Goal: Task Accomplishment & Management: Use online tool/utility

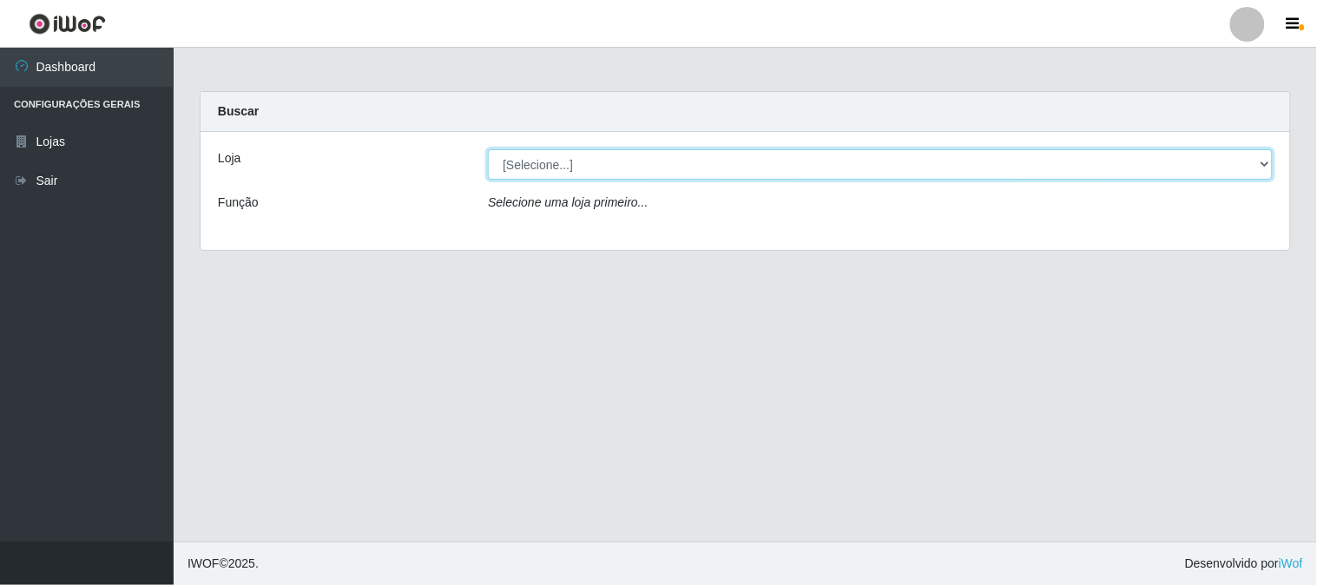
click at [528, 158] on select "[Selecione...] Rede Compras Supermercados - LOJA 1" at bounding box center [880, 164] width 785 height 30
select select "158"
click at [488, 149] on select "[Selecione...] Rede Compras Supermercados - LOJA 1" at bounding box center [880, 164] width 785 height 30
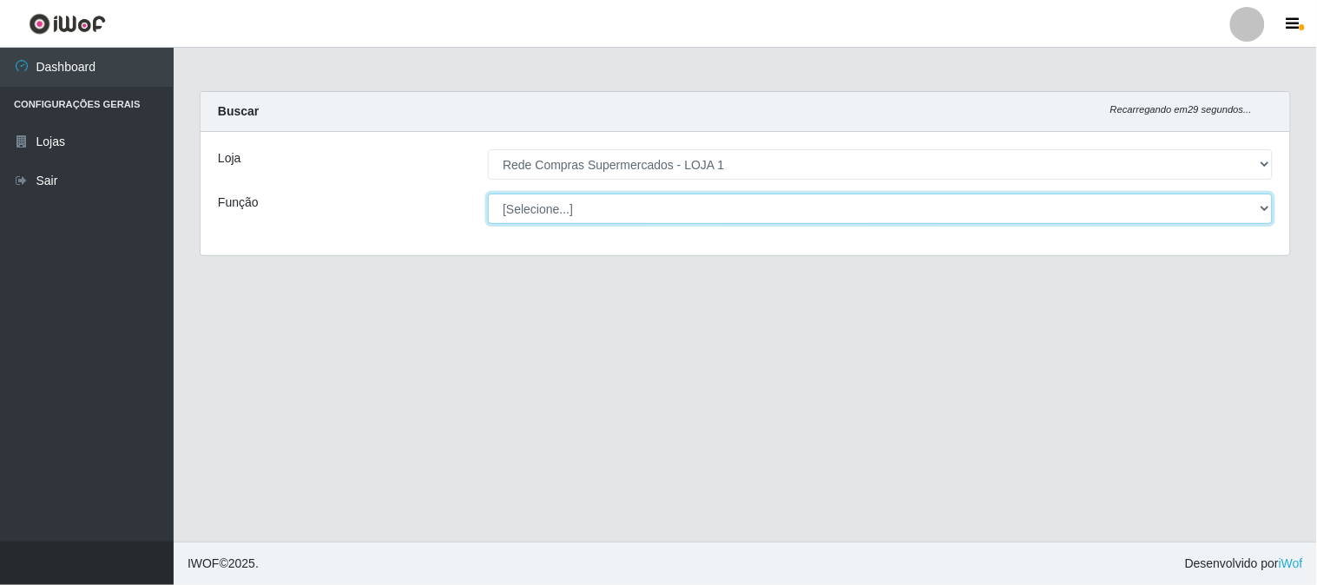
click at [589, 207] on select "[Selecione...] ASG ASG + ASG ++ Balconista Balconista + Balconista ++ Embalador…" at bounding box center [880, 209] width 785 height 30
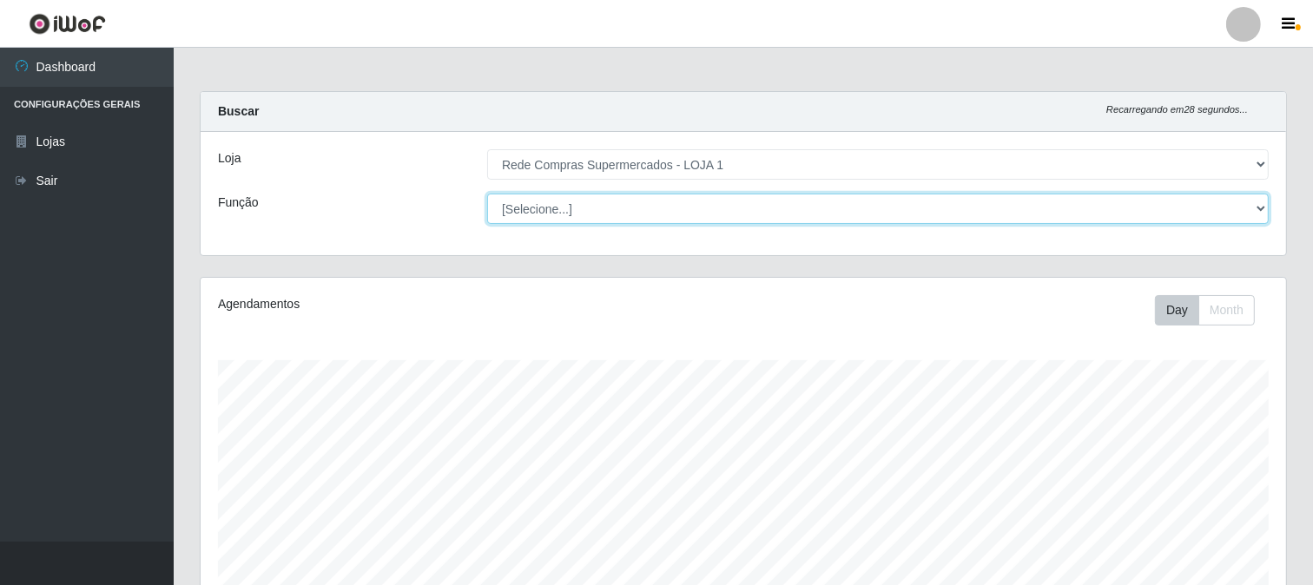
scroll to position [359, 1085]
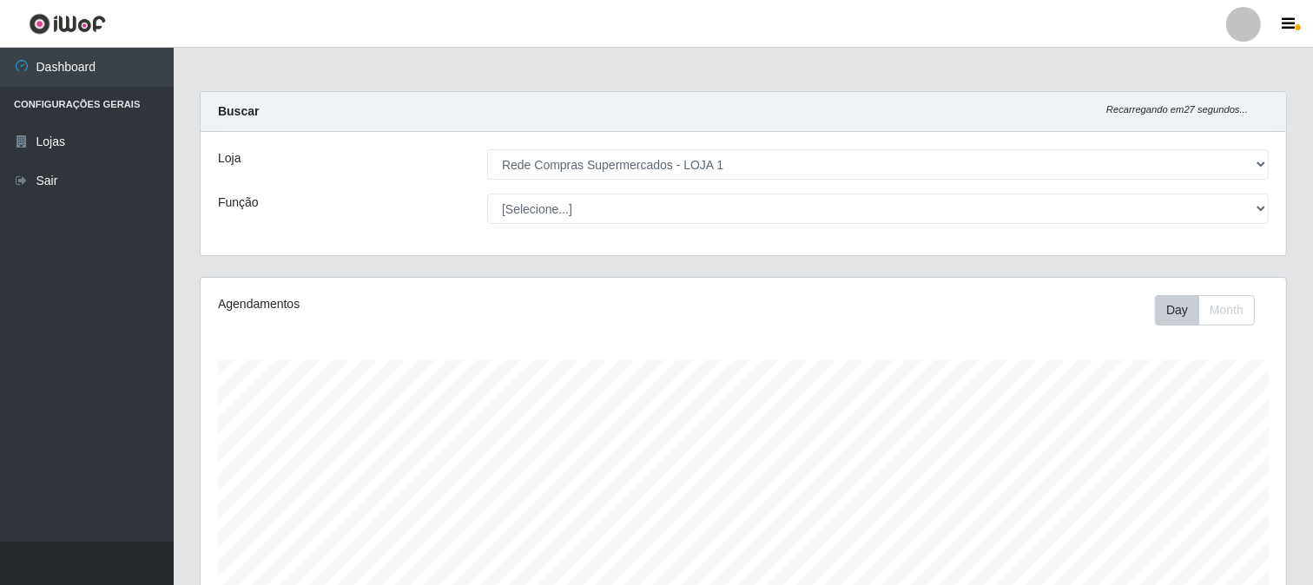
click at [398, 331] on div "Agendamentos Day Month" at bounding box center [743, 458] width 1085 height 360
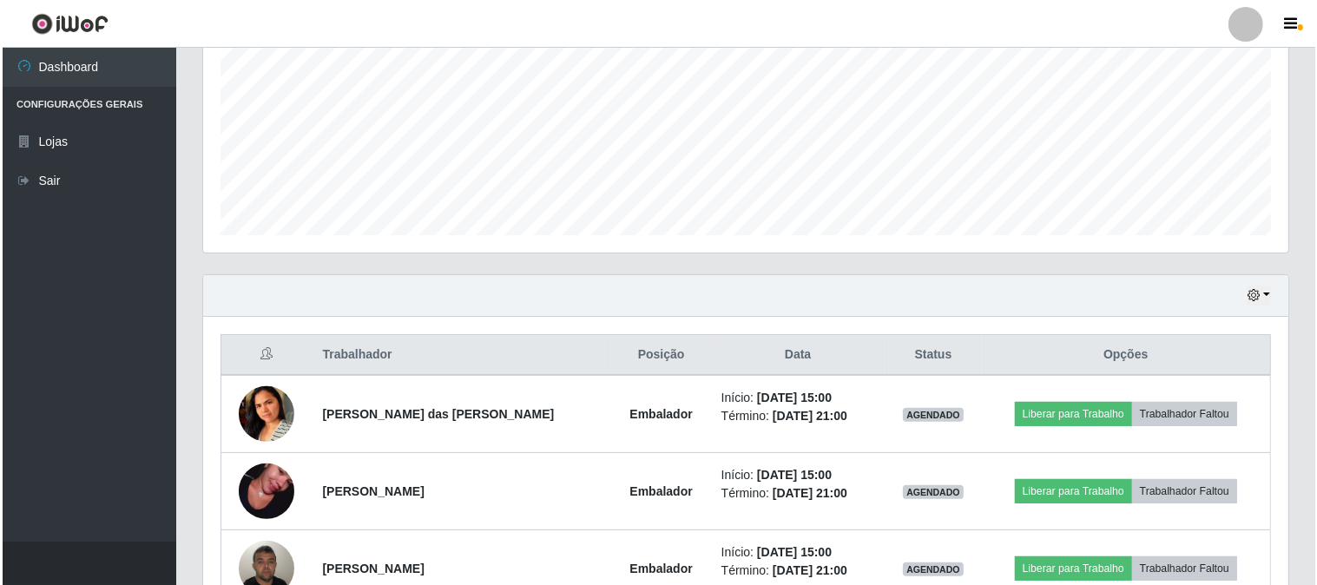
scroll to position [578, 0]
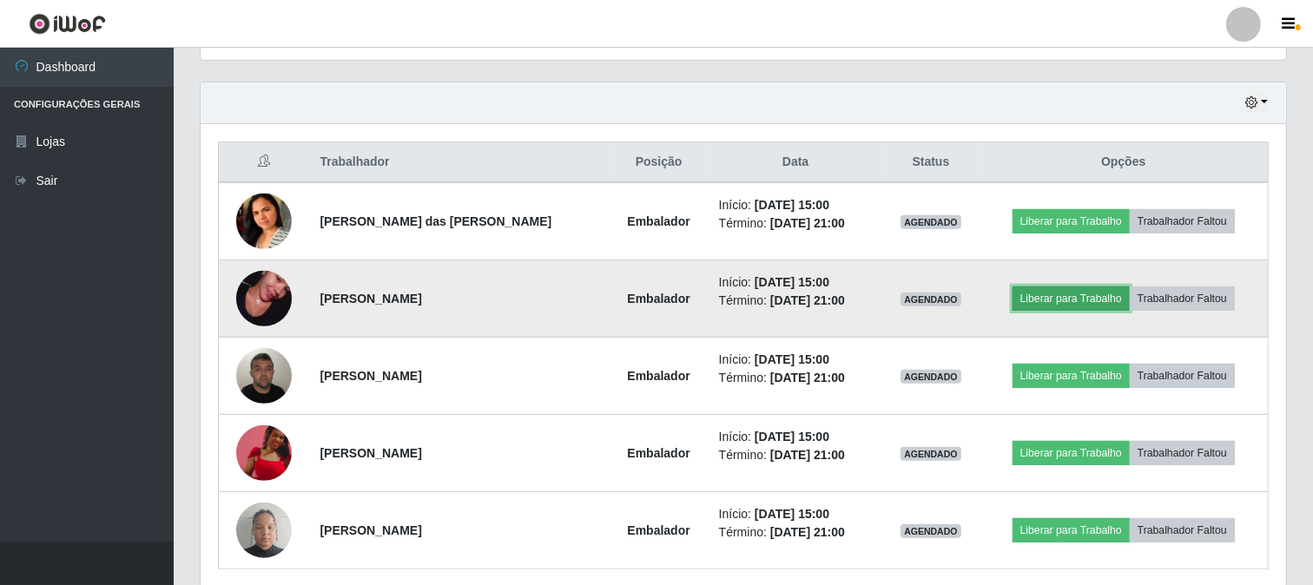
click at [1036, 300] on button "Liberar para Trabalho" at bounding box center [1070, 299] width 117 height 24
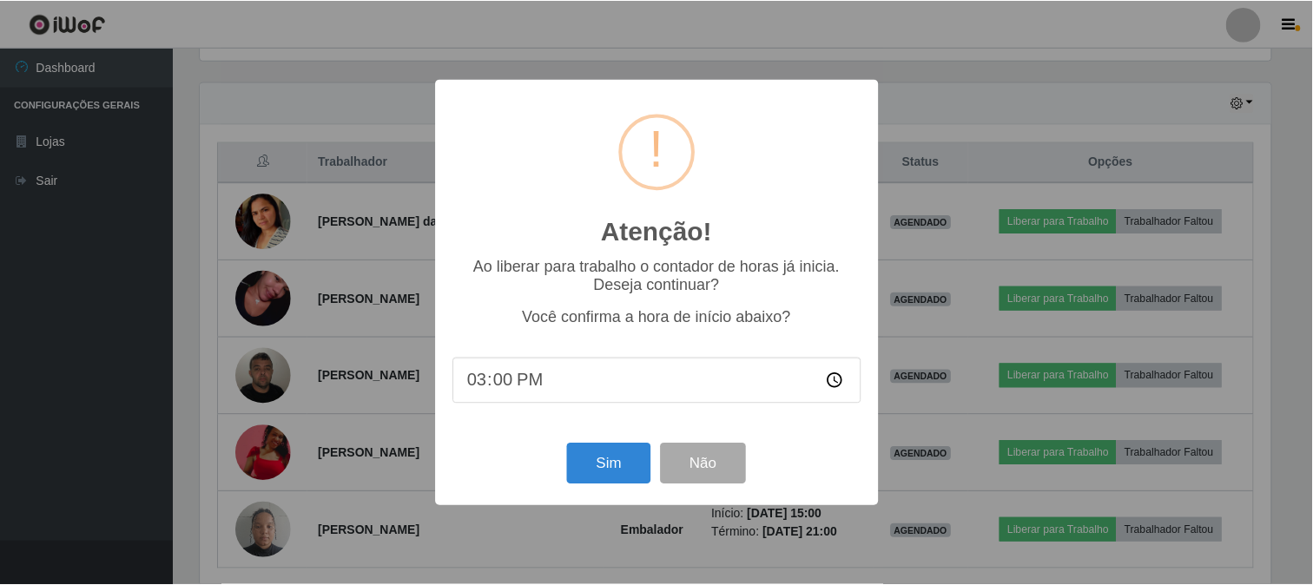
scroll to position [359, 1074]
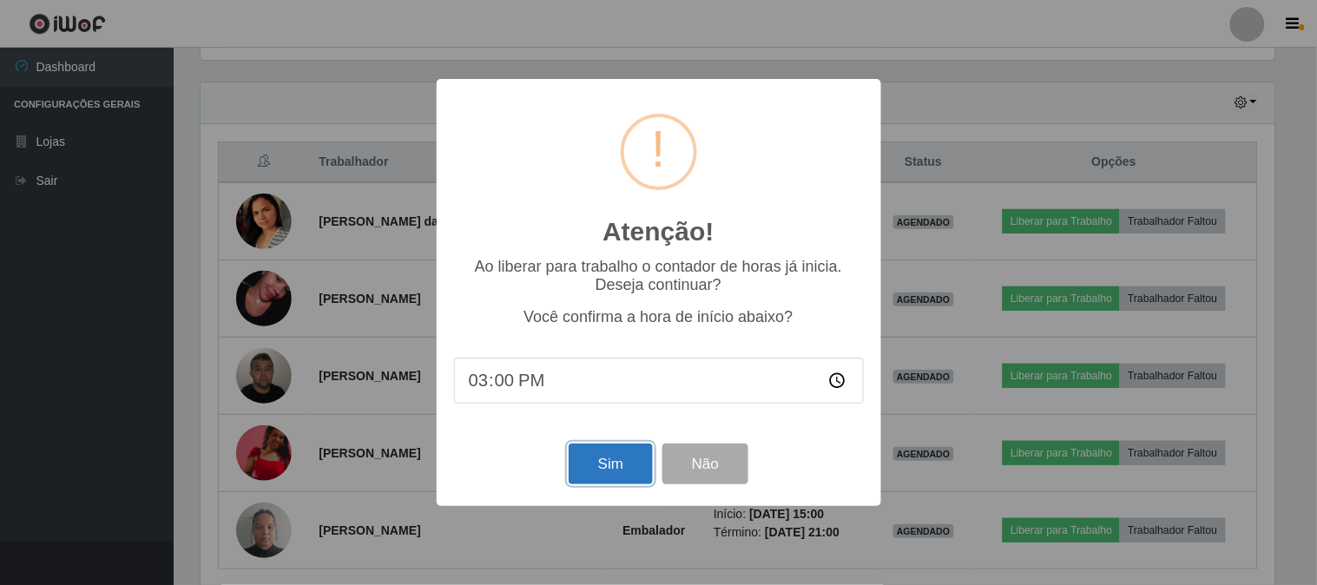
click at [603, 478] on button "Sim" at bounding box center [611, 464] width 84 height 41
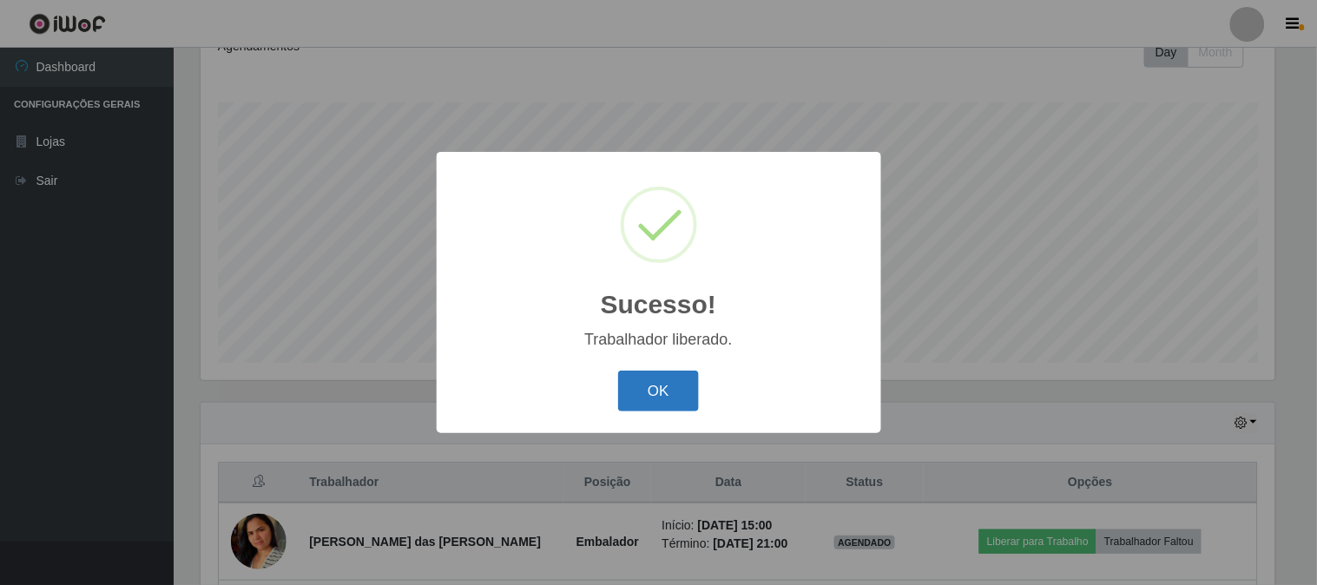
click at [645, 392] on button "OK" at bounding box center [658, 391] width 81 height 41
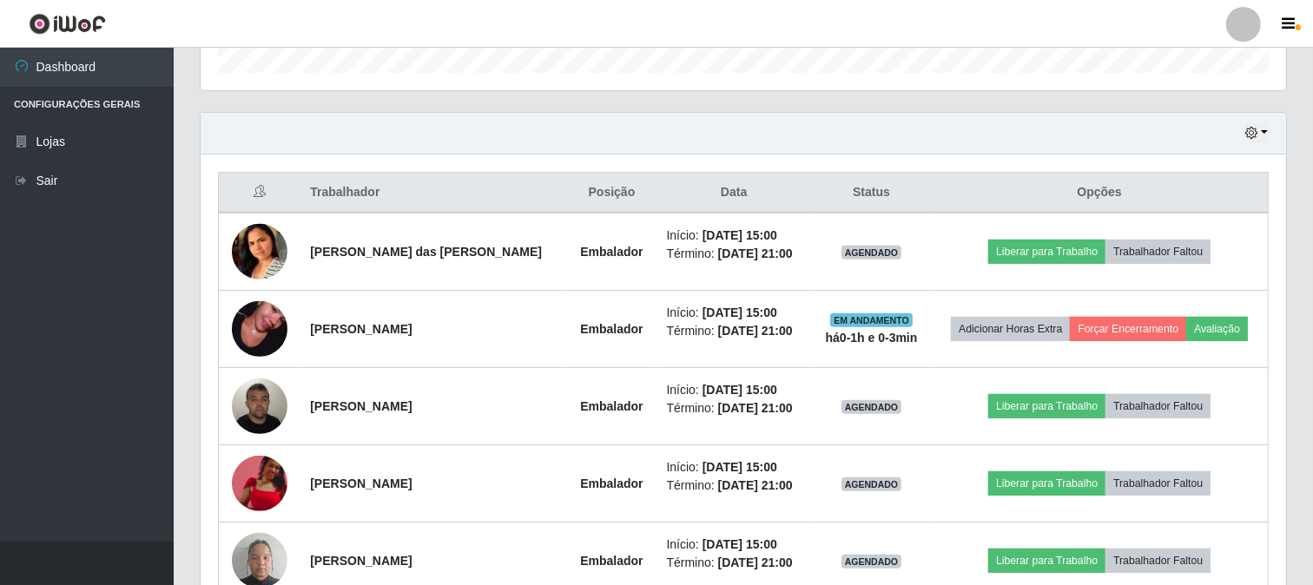
scroll to position [644, 0]
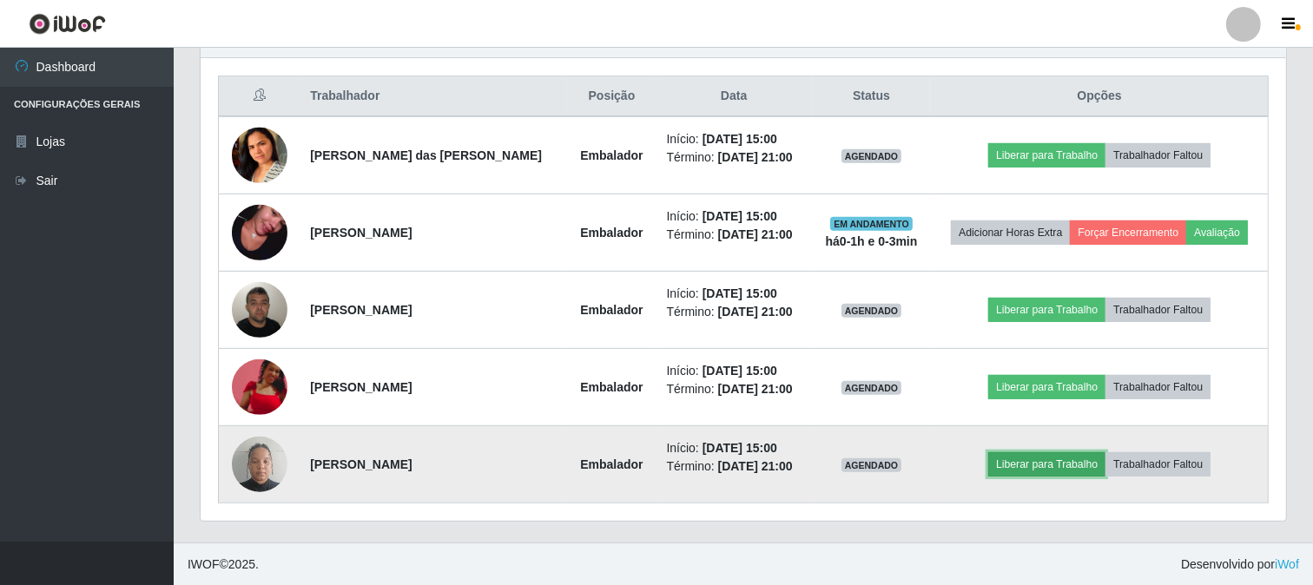
click at [1035, 465] on button "Liberar para Trabalho" at bounding box center [1046, 464] width 117 height 24
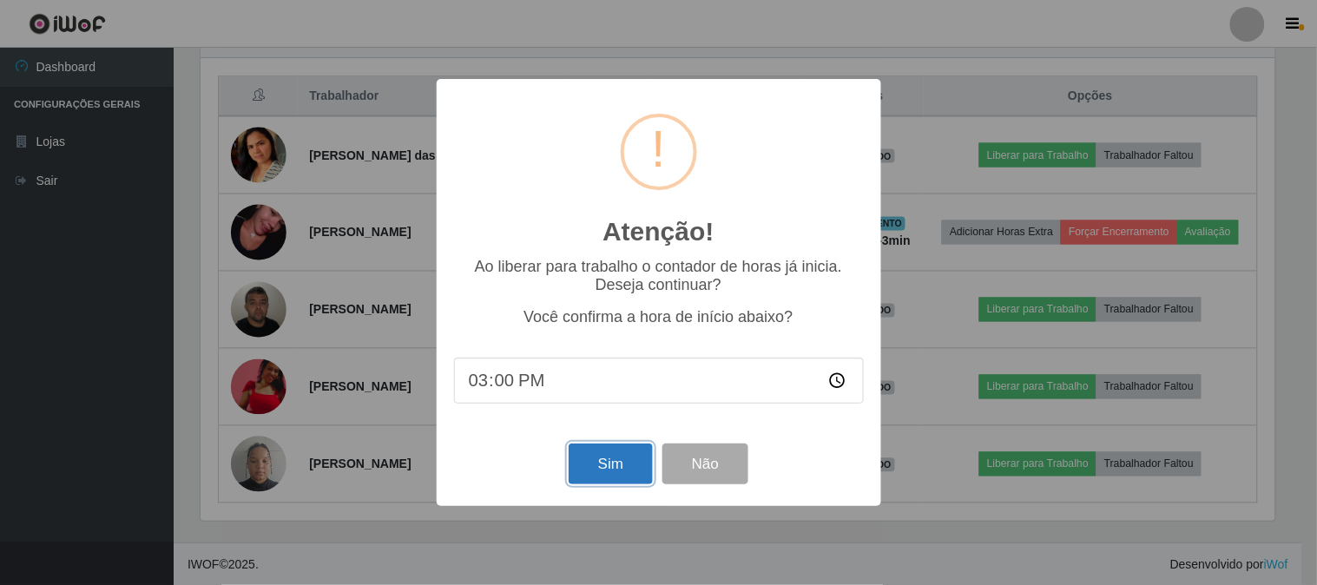
click at [597, 465] on button "Sim" at bounding box center [611, 464] width 84 height 41
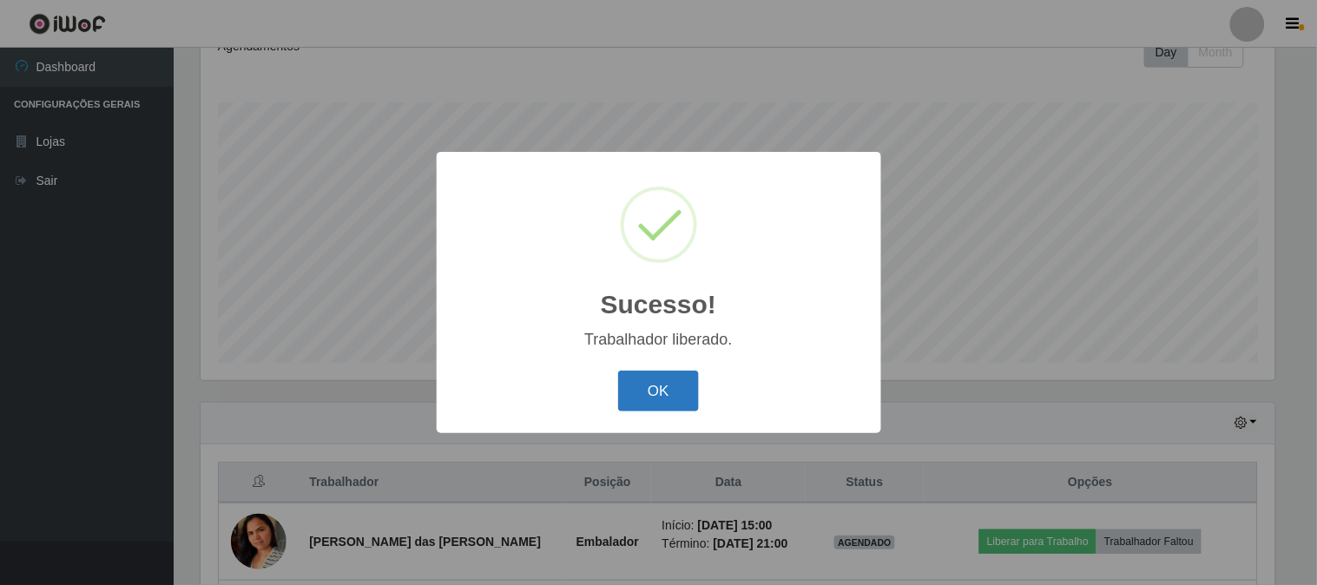
click at [640, 386] on button "OK" at bounding box center [658, 391] width 81 height 41
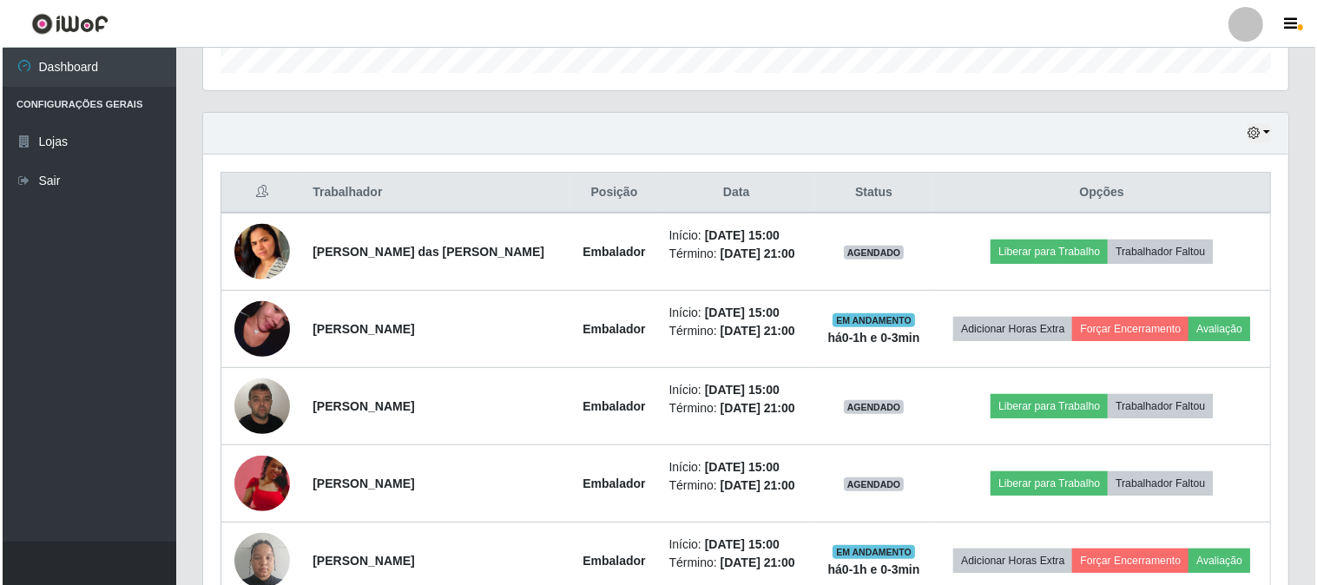
scroll to position [644, 0]
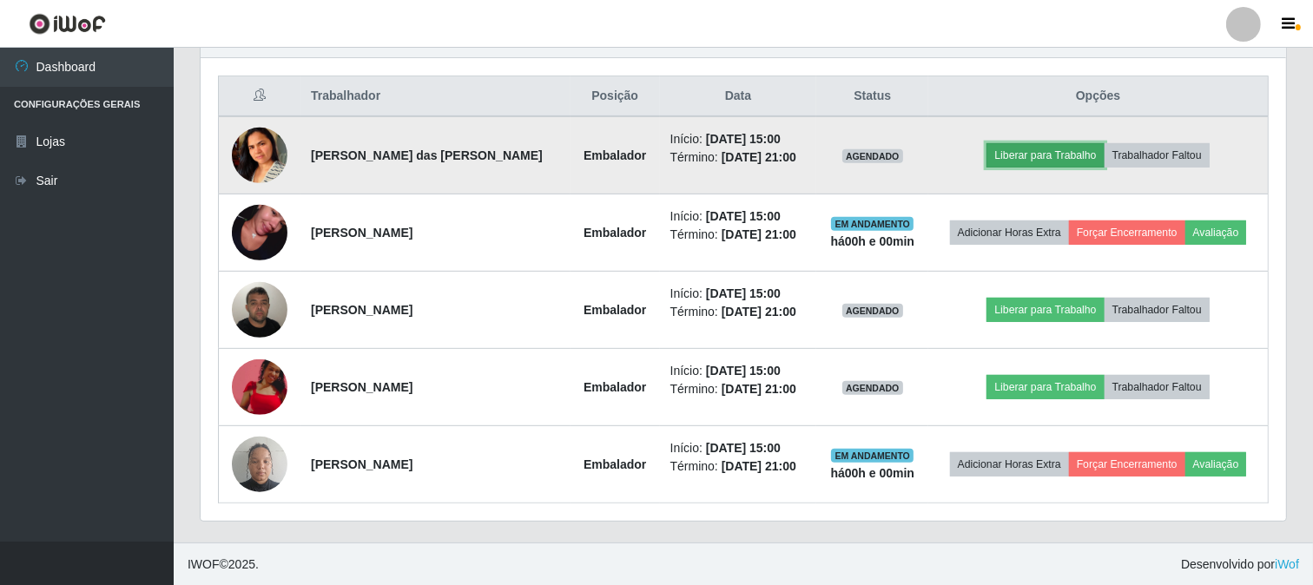
click at [1026, 152] on button "Liberar para Trabalho" at bounding box center [1044, 155] width 117 height 24
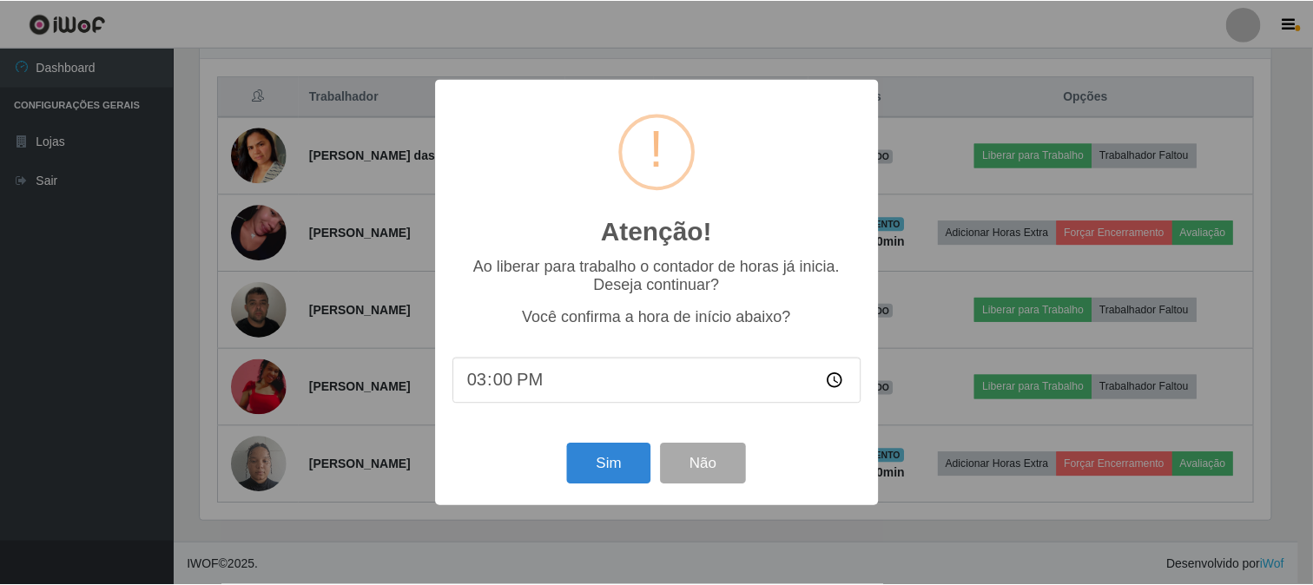
scroll to position [359, 1074]
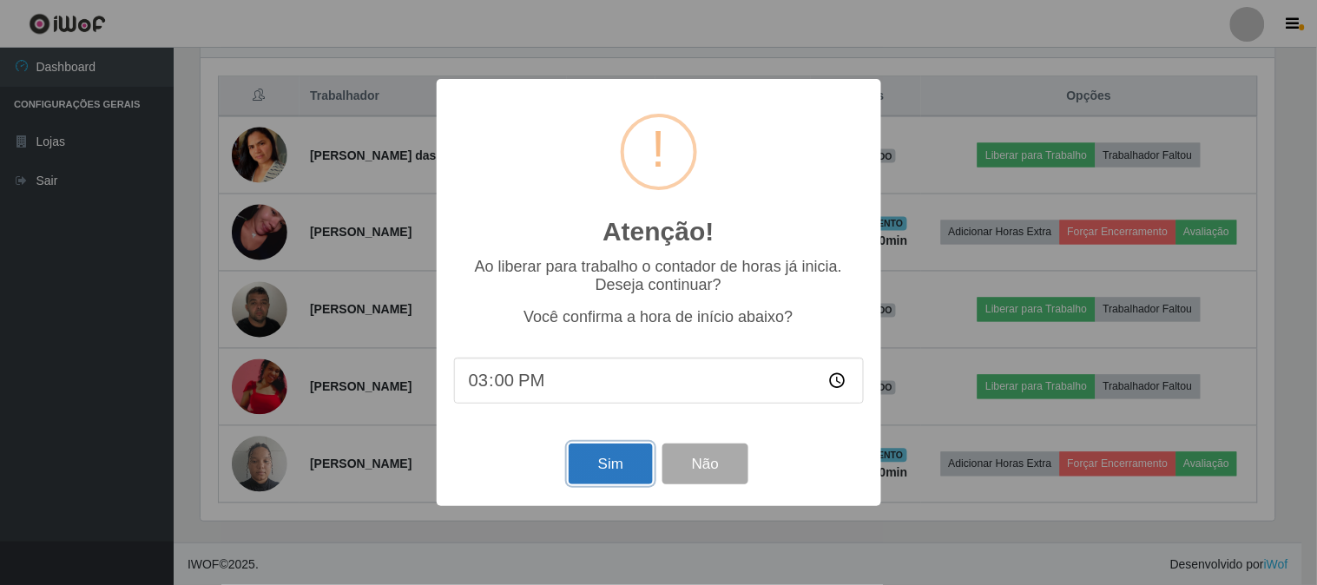
click at [614, 469] on button "Sim" at bounding box center [611, 464] width 84 height 41
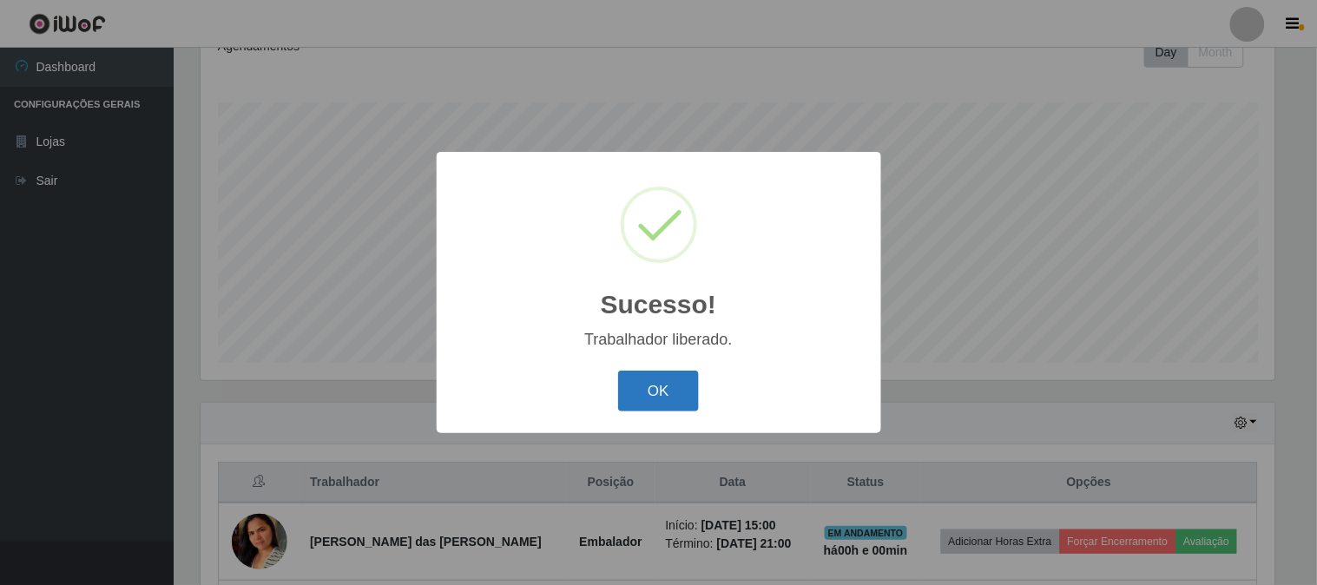
click at [678, 408] on button "OK" at bounding box center [658, 391] width 81 height 41
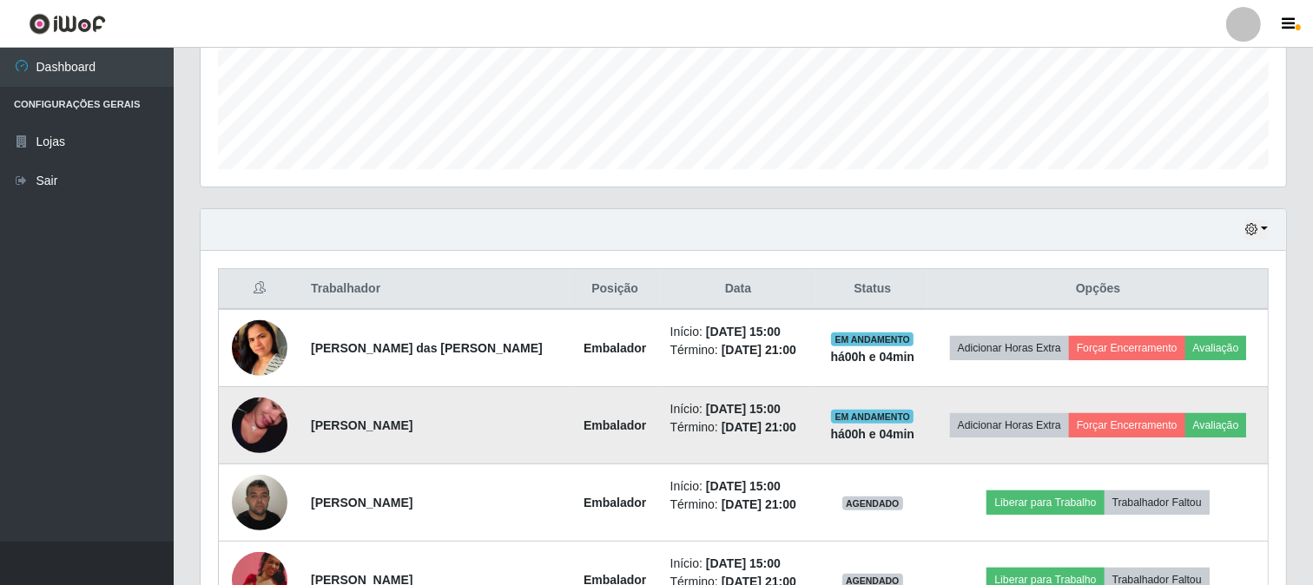
scroll to position [644, 0]
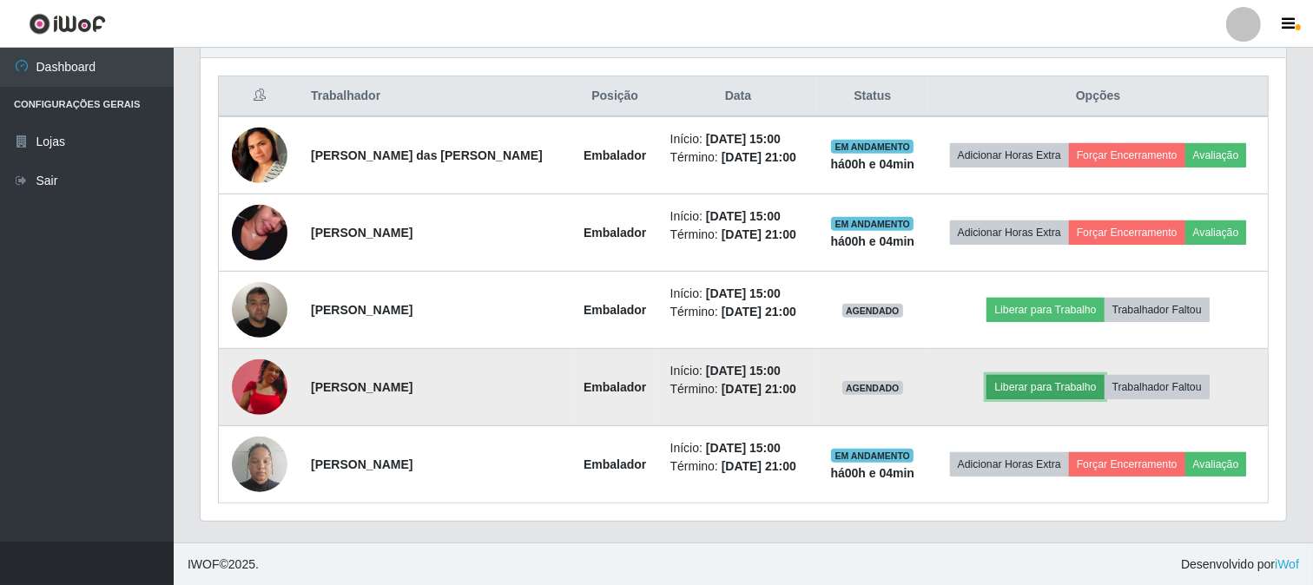
click at [994, 392] on button "Liberar para Trabalho" at bounding box center [1044, 387] width 117 height 24
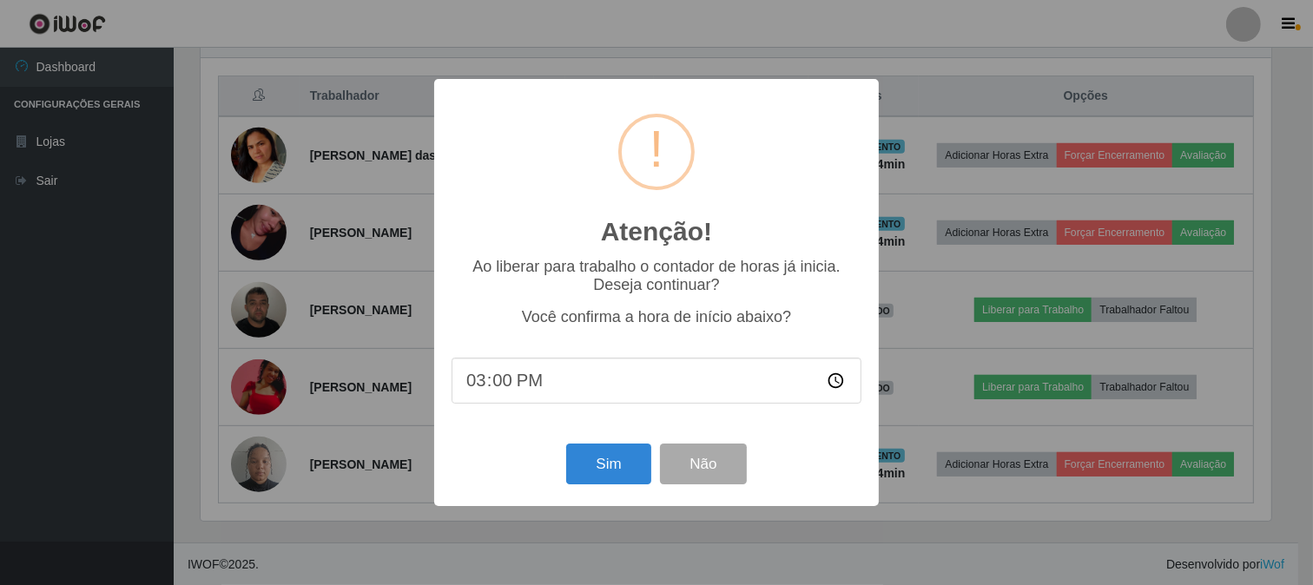
scroll to position [359, 1074]
click at [611, 446] on button "Sim" at bounding box center [611, 464] width 84 height 41
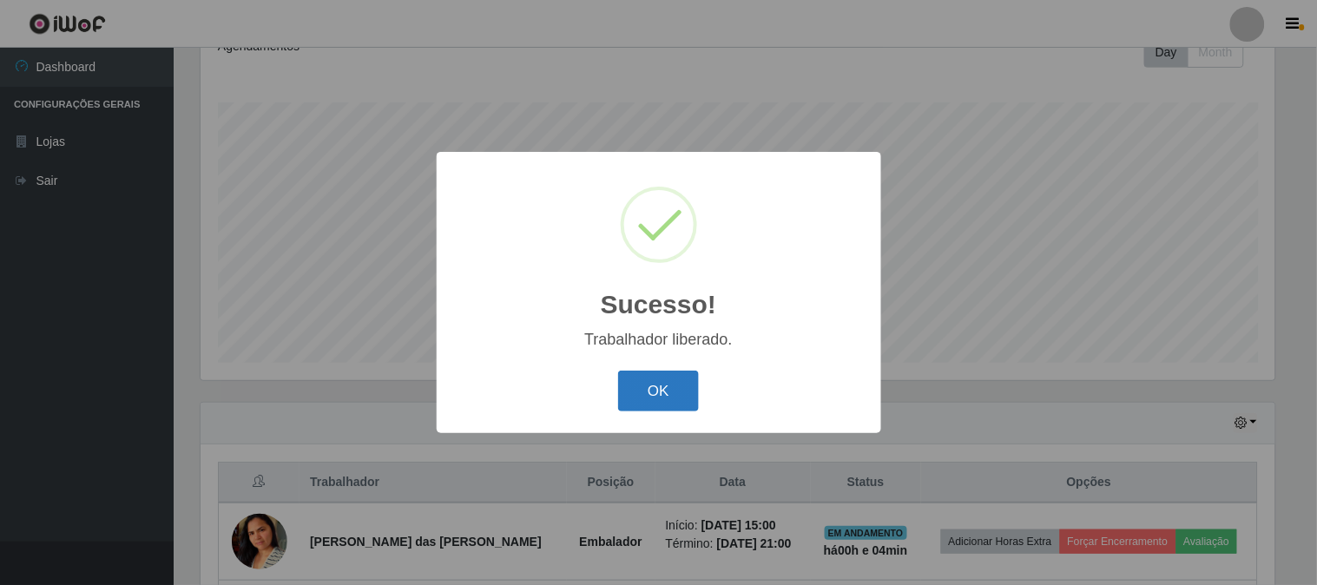
click at [688, 402] on button "OK" at bounding box center [658, 391] width 81 height 41
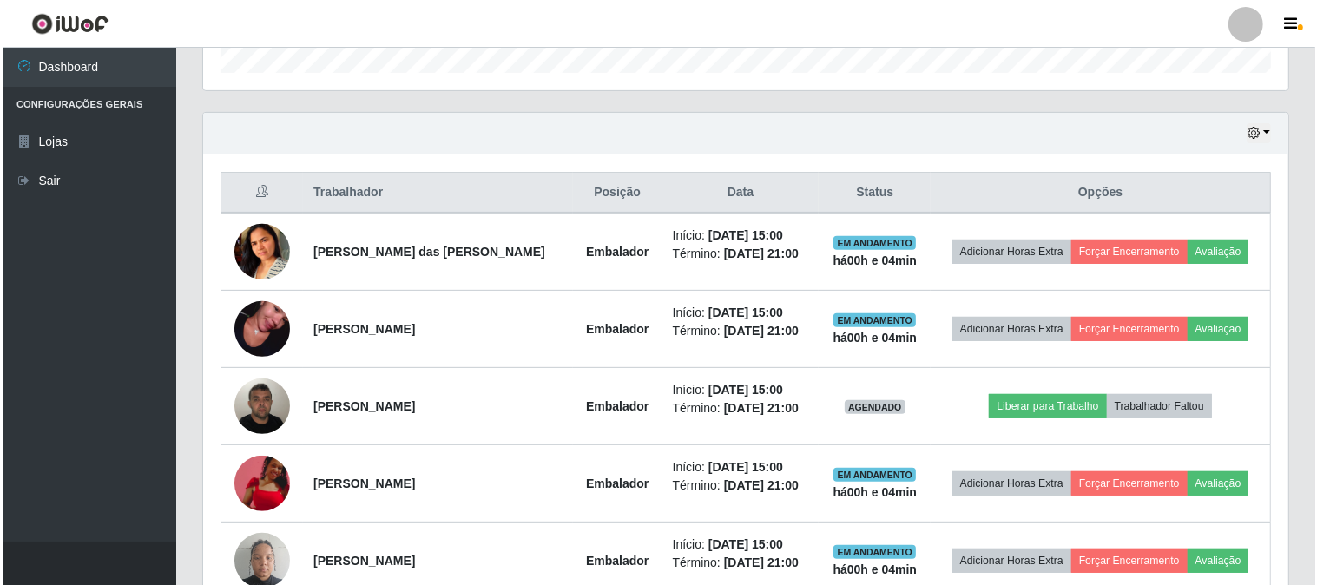
scroll to position [644, 0]
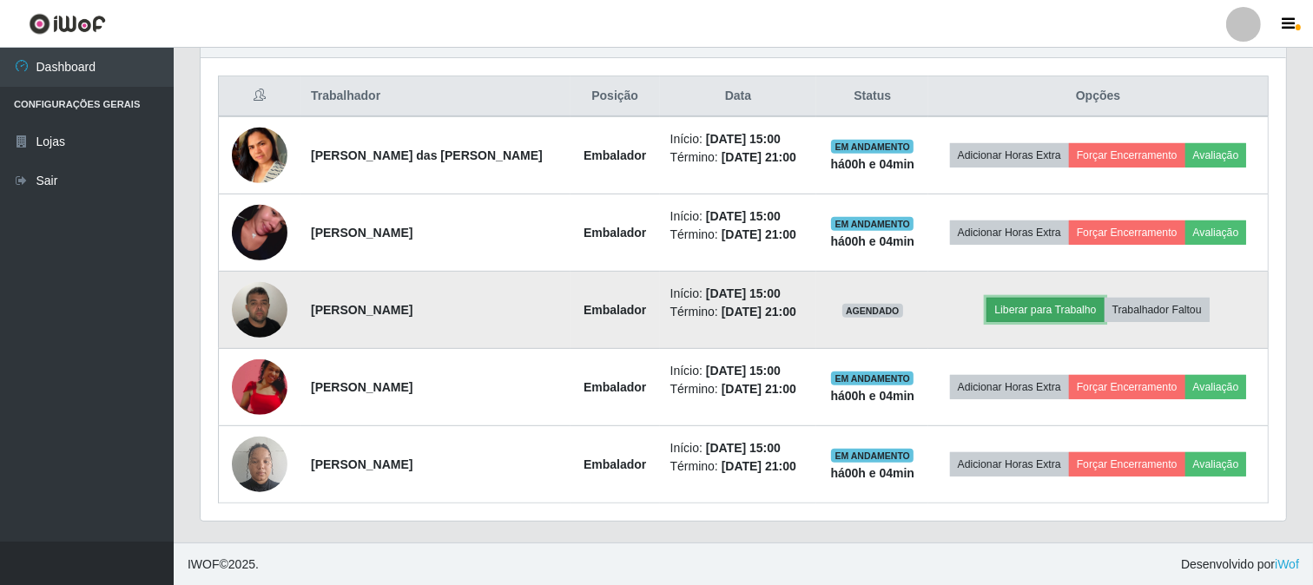
click at [986, 315] on button "Liberar para Trabalho" at bounding box center [1044, 310] width 117 height 24
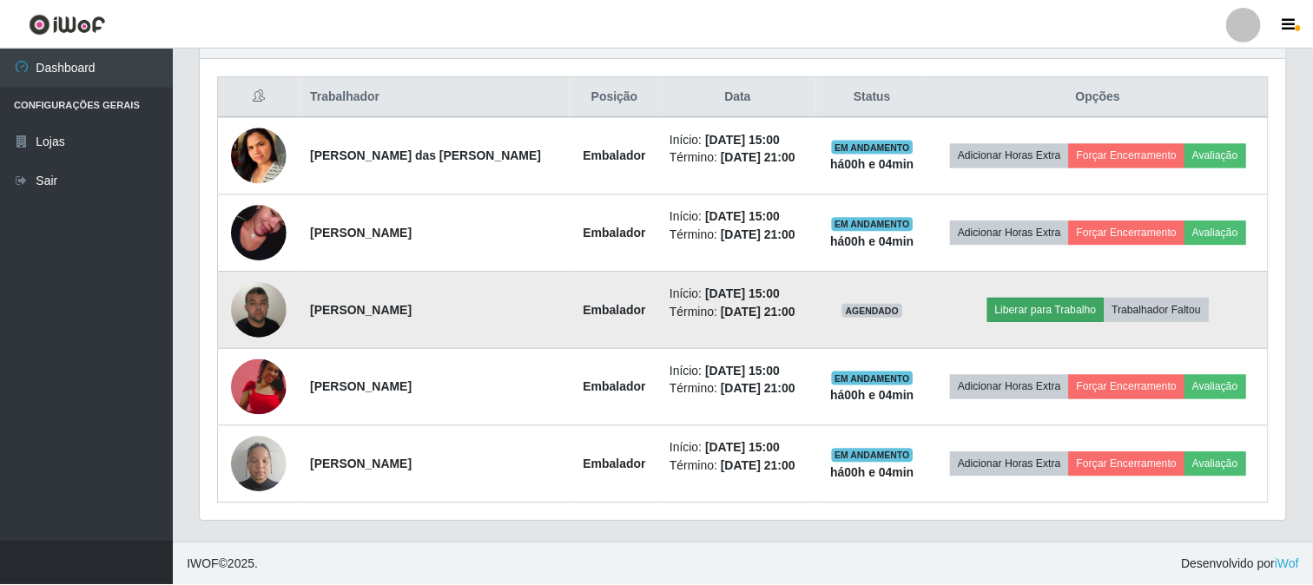
scroll to position [359, 1074]
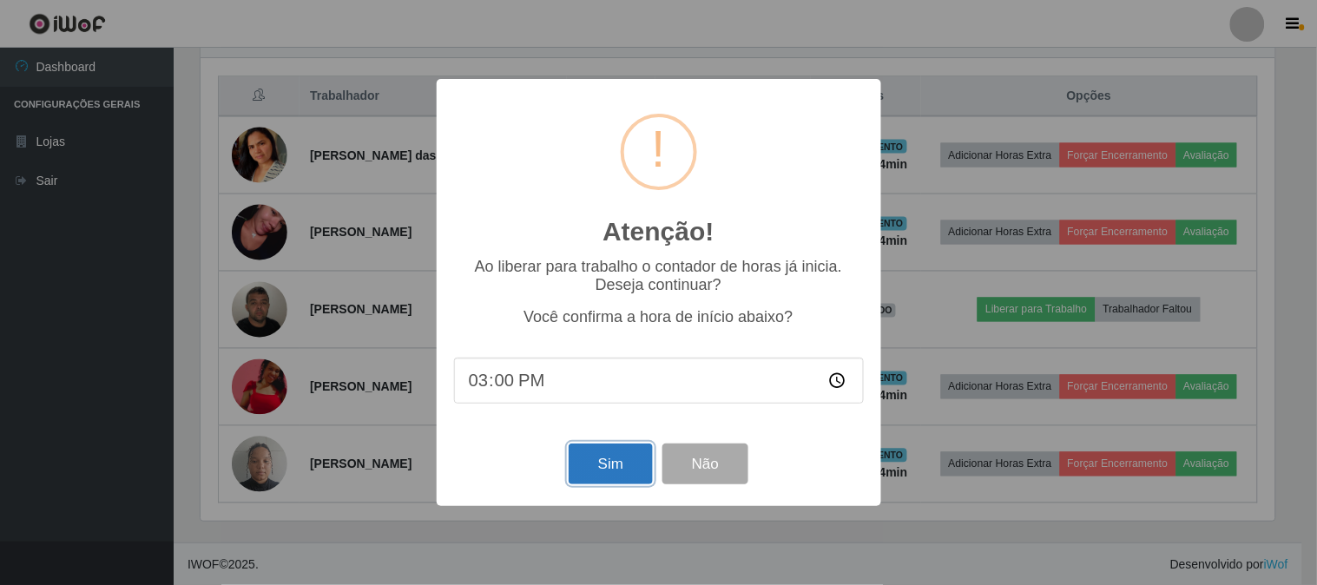
click at [596, 458] on button "Sim" at bounding box center [611, 464] width 84 height 41
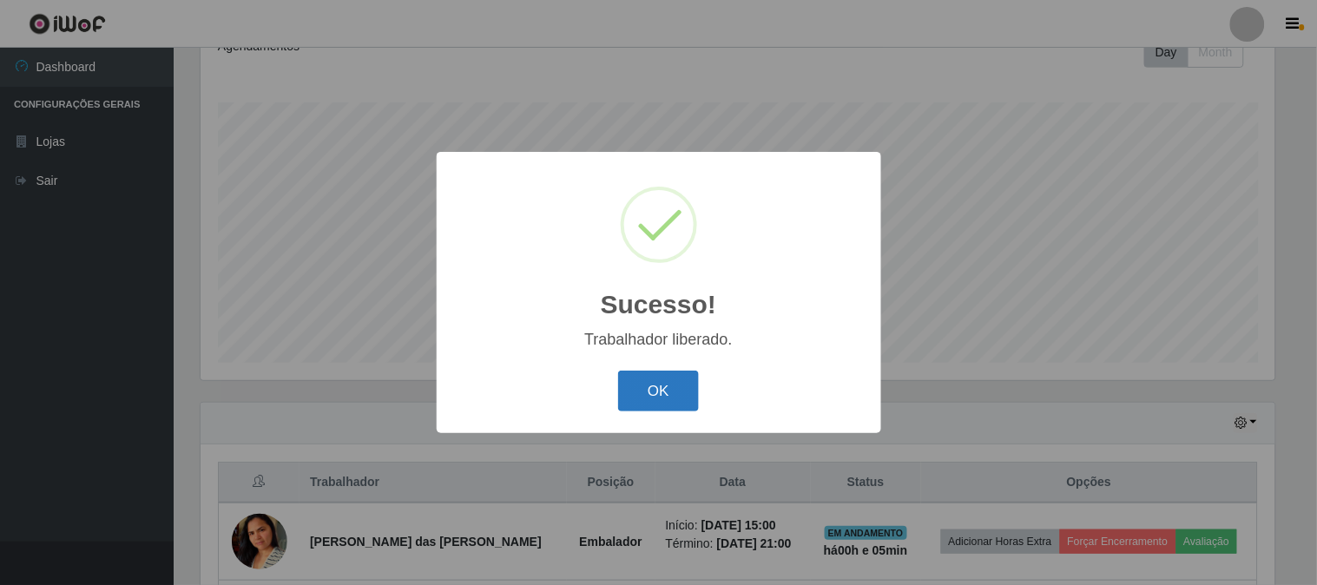
click at [649, 393] on button "OK" at bounding box center [658, 391] width 81 height 41
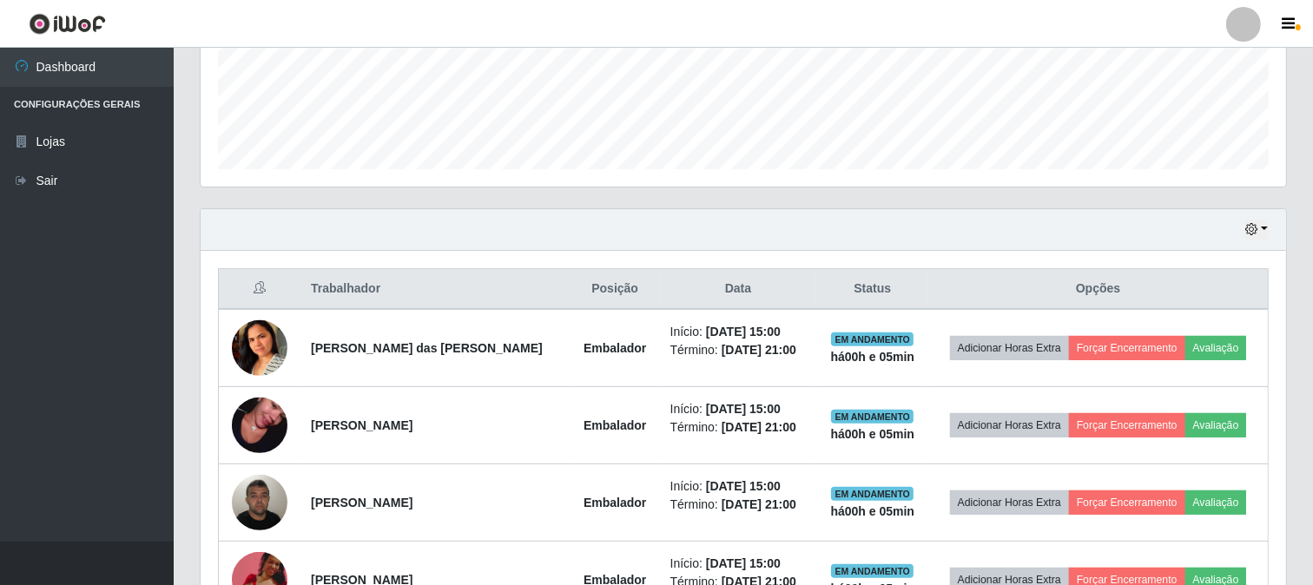
scroll to position [548, 0]
